Goal: Check status: Check status

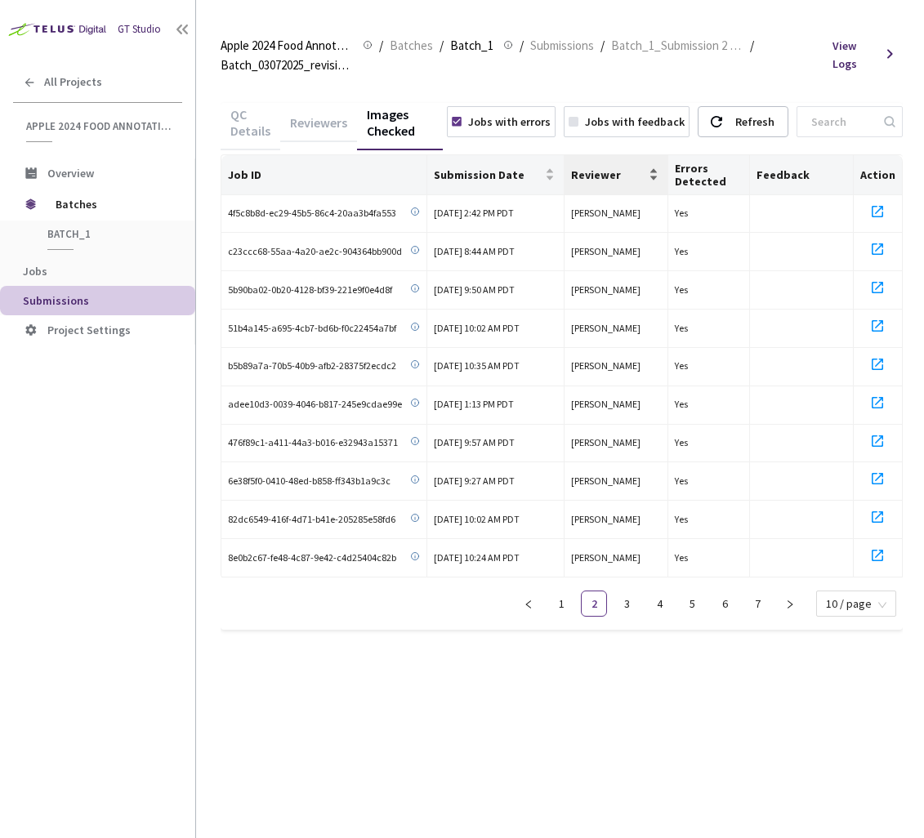
click at [601, 173] on span "Reviewer" at bounding box center [607, 174] width 73 height 13
click at [634, 595] on link "3" at bounding box center [626, 603] width 24 height 24
click at [661, 596] on link "4" at bounding box center [659, 603] width 24 height 24
click at [702, 602] on link "5" at bounding box center [691, 603] width 24 height 24
click at [725, 602] on link "6" at bounding box center [724, 603] width 24 height 24
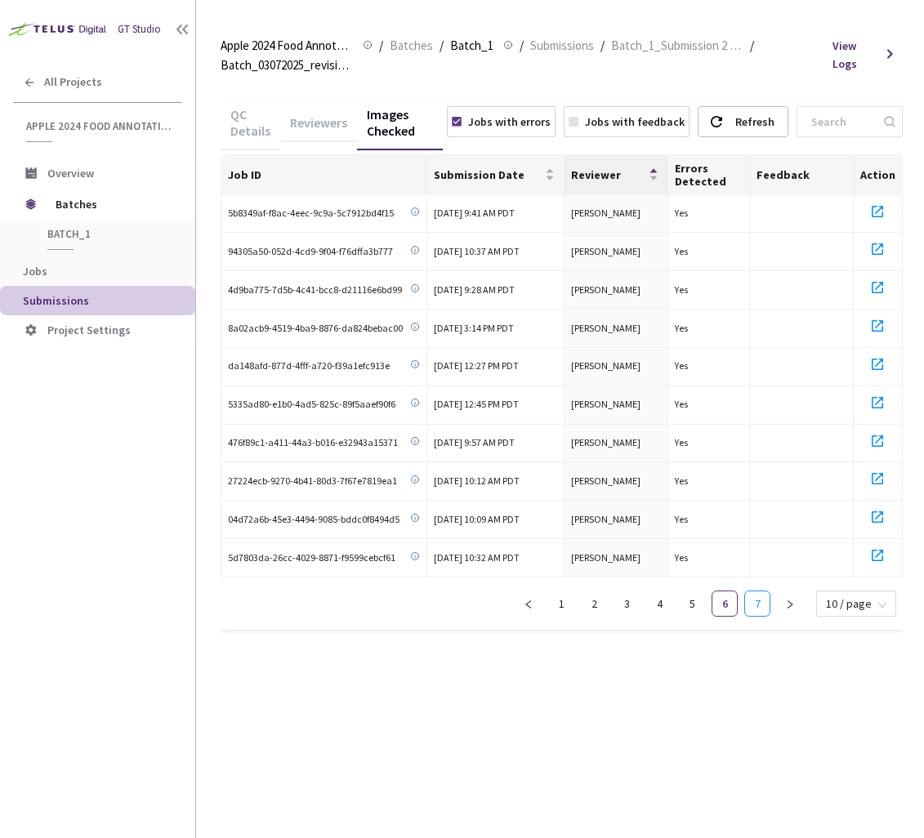
drag, startPoint x: 755, startPoint y: 600, endPoint x: 723, endPoint y: 665, distance: 71.6
click at [723, 661] on div "QC Details Reviewers Images Checked Jobs with errors Jobs with feedback Refresh…" at bounding box center [561, 375] width 682 height 585
click at [523, 182] on div "Submission Date" at bounding box center [495, 174] width 123 height 16
click at [565, 612] on li "1" at bounding box center [561, 603] width 26 height 26
click at [522, 172] on span "Submission Date" at bounding box center [488, 174] width 108 height 13
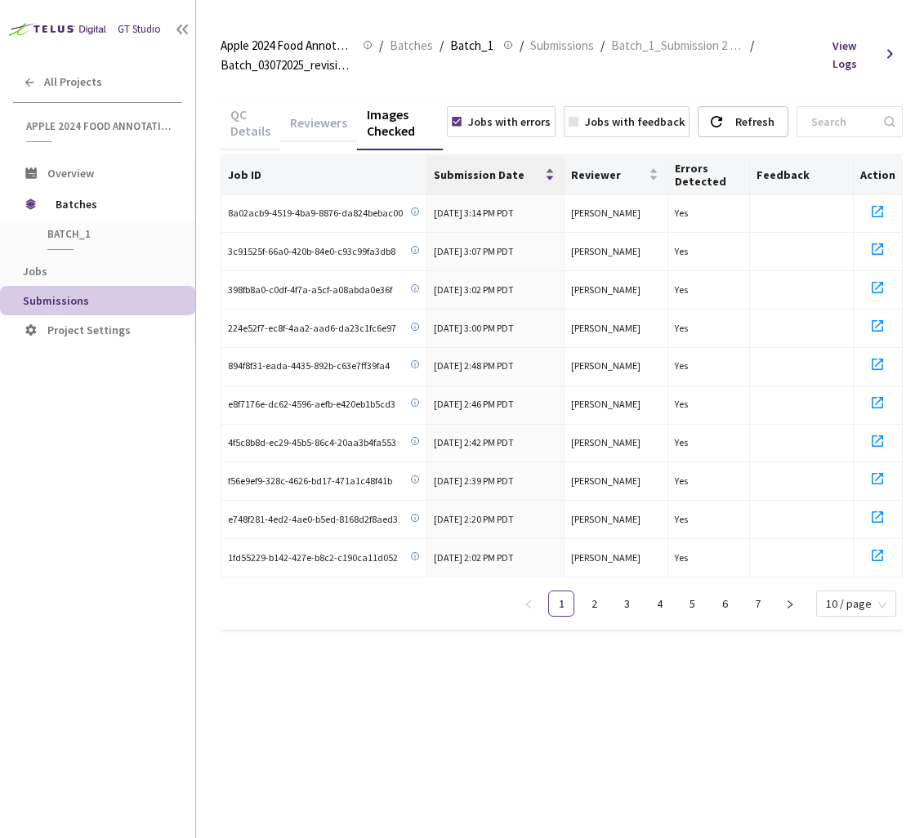
click at [522, 172] on span "Submission Date" at bounding box center [488, 174] width 108 height 13
click at [528, 124] on div "Jobs with errors" at bounding box center [509, 122] width 82 height 18
click at [502, 176] on span "Submission Date" at bounding box center [488, 174] width 108 height 13
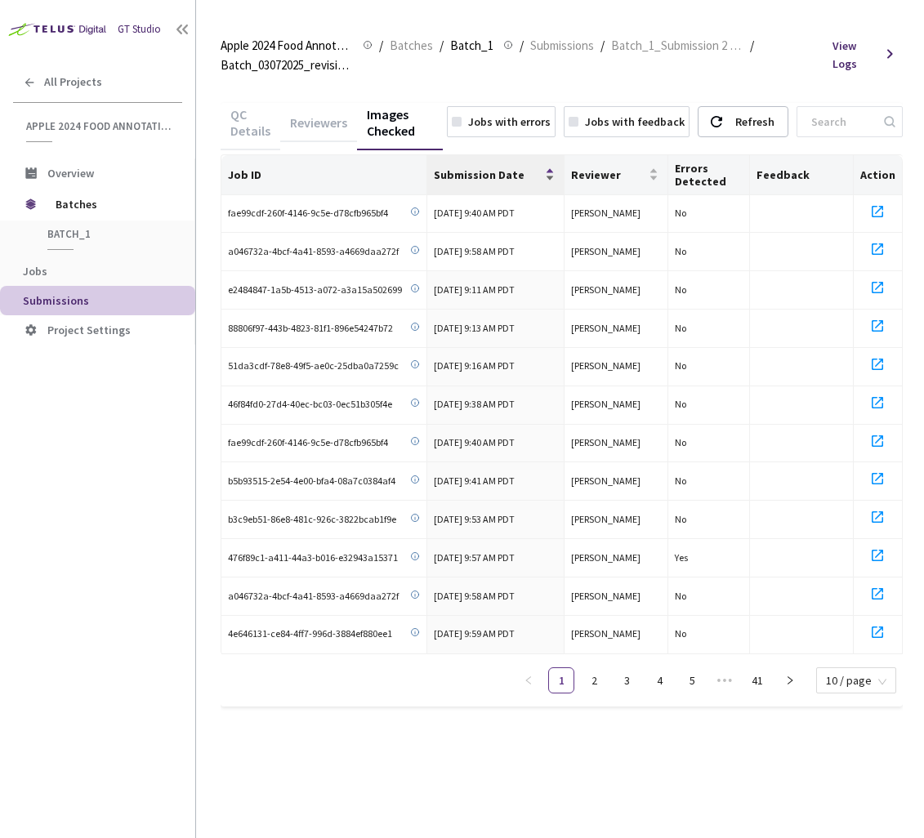
click at [502, 176] on span "Submission Date" at bounding box center [488, 174] width 108 height 13
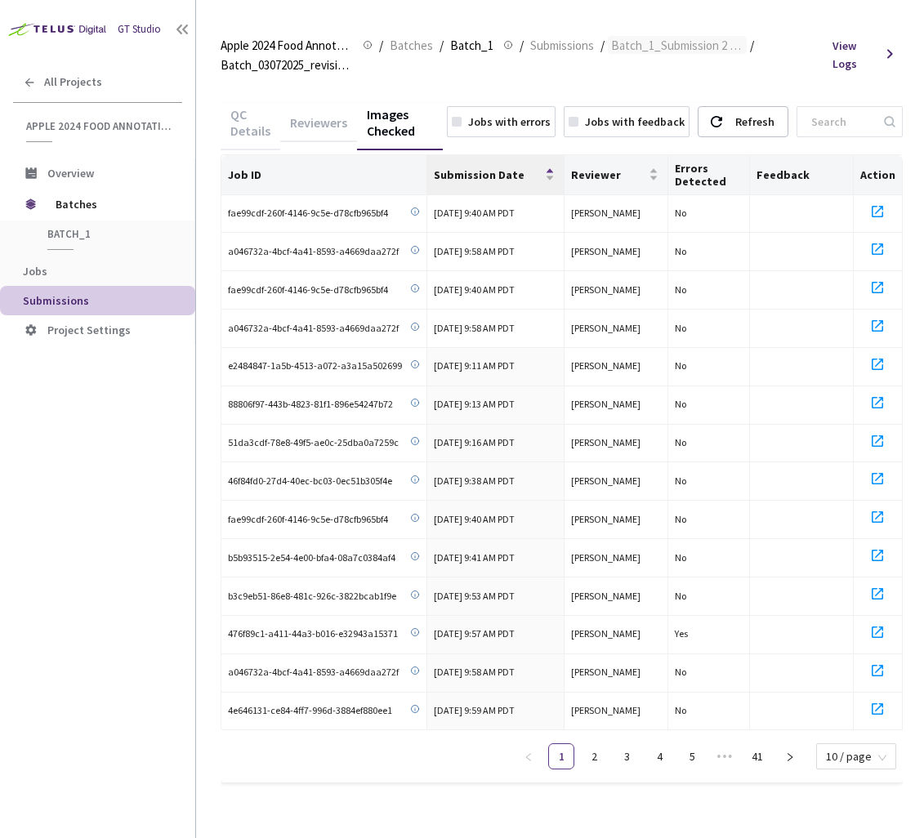
click at [651, 39] on span "Batch_1_Submission 2 ([DATE])" at bounding box center [677, 46] width 132 height 20
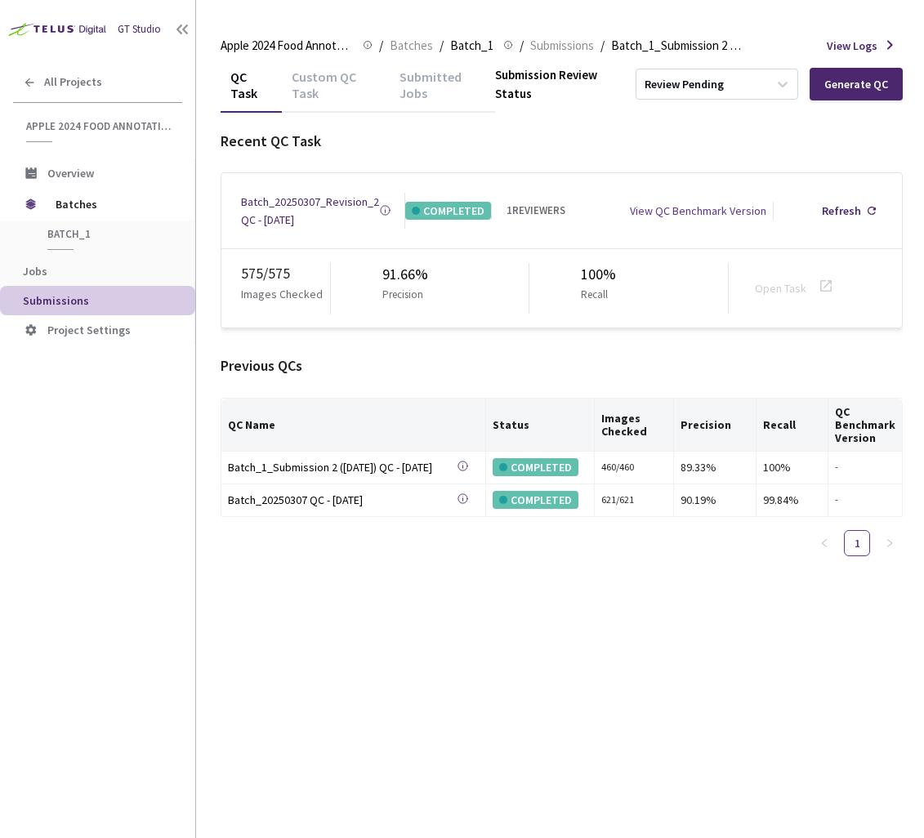
click at [265, 214] on div "Batch_20250307_Revision_2 QC - 08 Apr, 2025" at bounding box center [310, 211] width 138 height 36
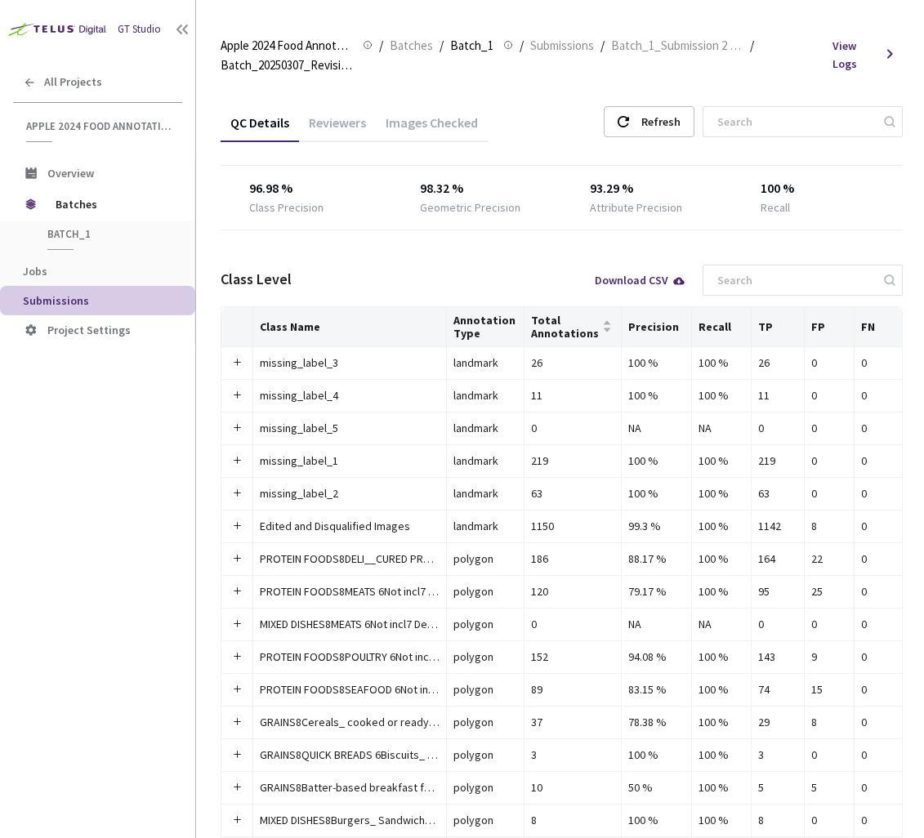
click at [325, 131] on div "Reviewers" at bounding box center [337, 128] width 77 height 28
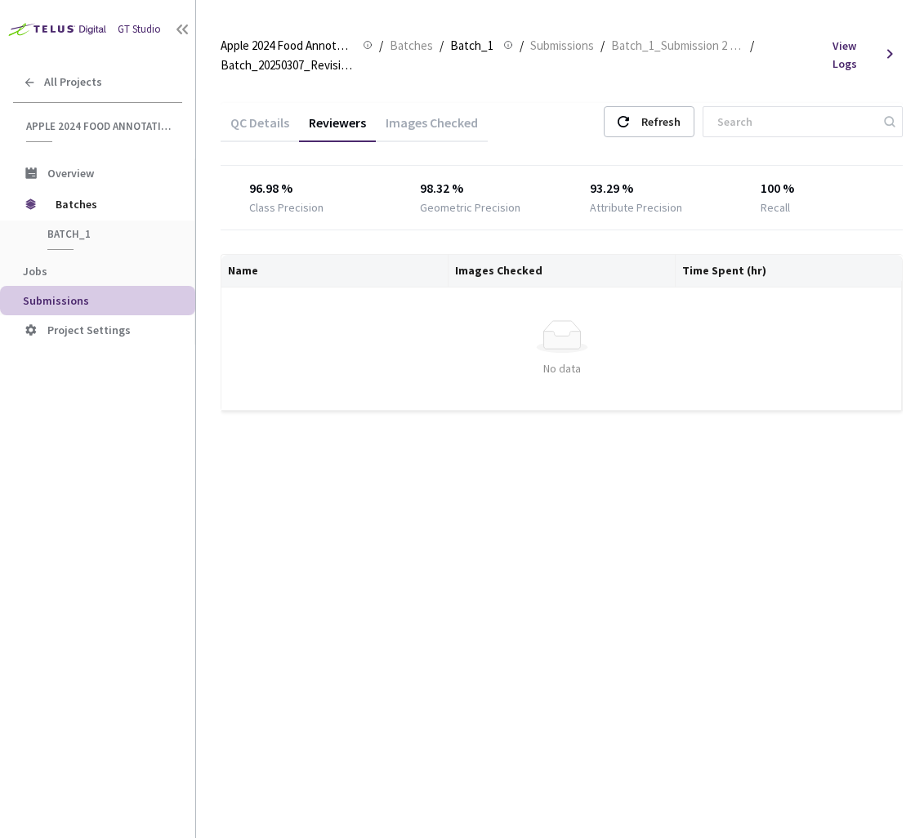
click at [437, 123] on div "Images Checked" at bounding box center [432, 128] width 112 height 28
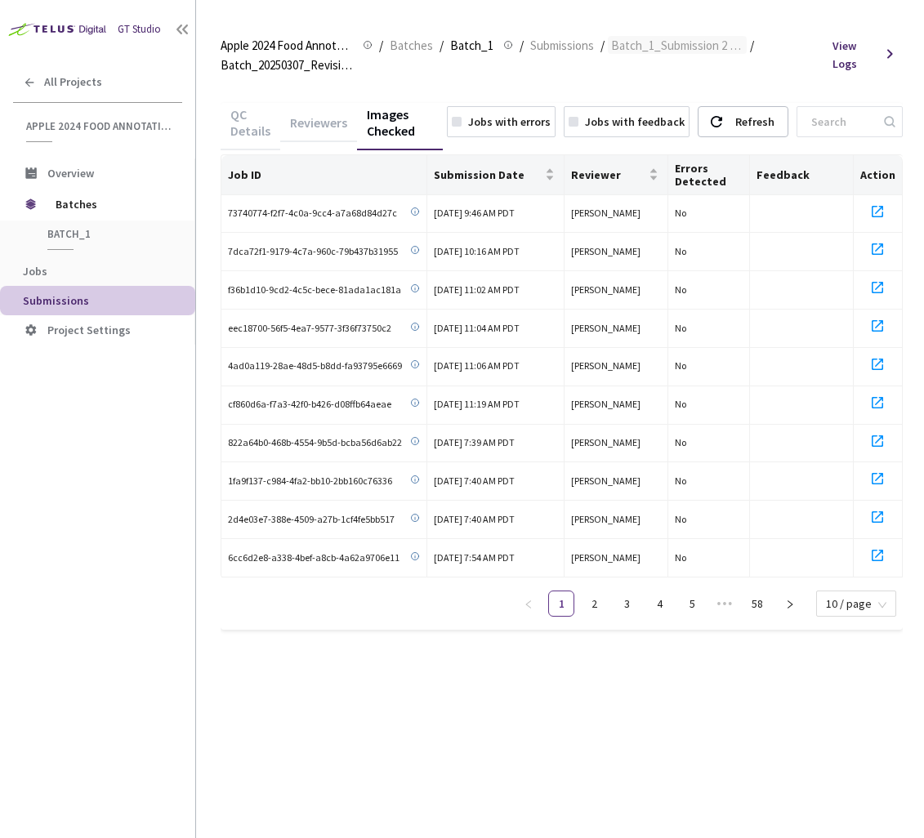
click at [652, 53] on span "Batch_1_Submission 2 ([DATE])" at bounding box center [677, 46] width 132 height 20
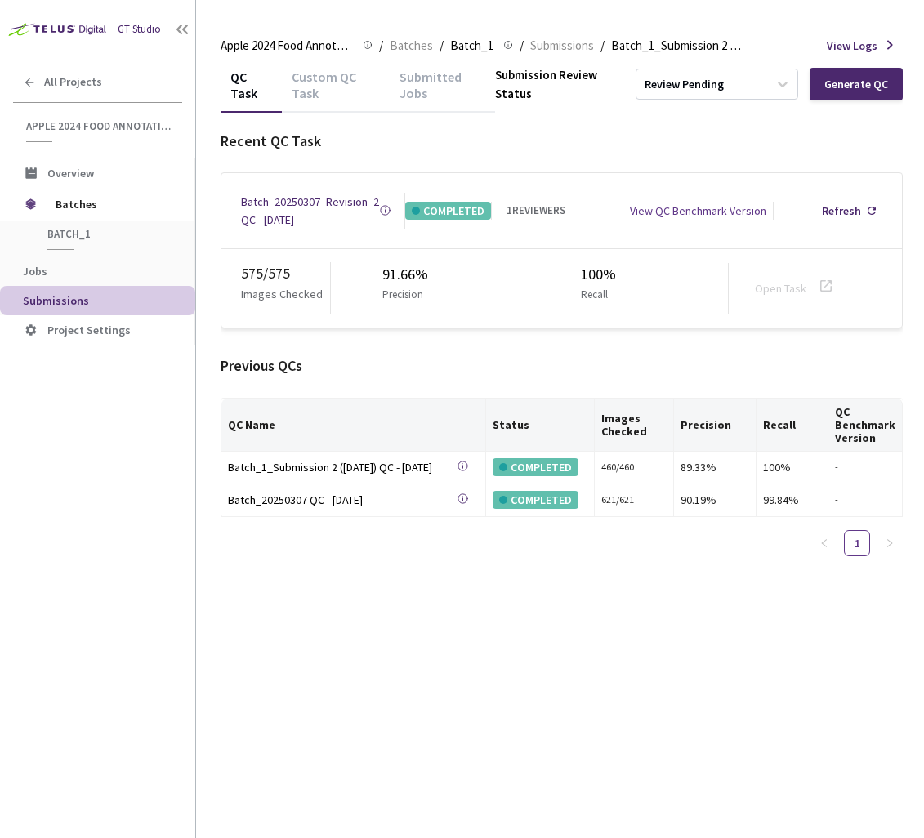
click at [317, 94] on div "Custom QC Task" at bounding box center [335, 91] width 107 height 44
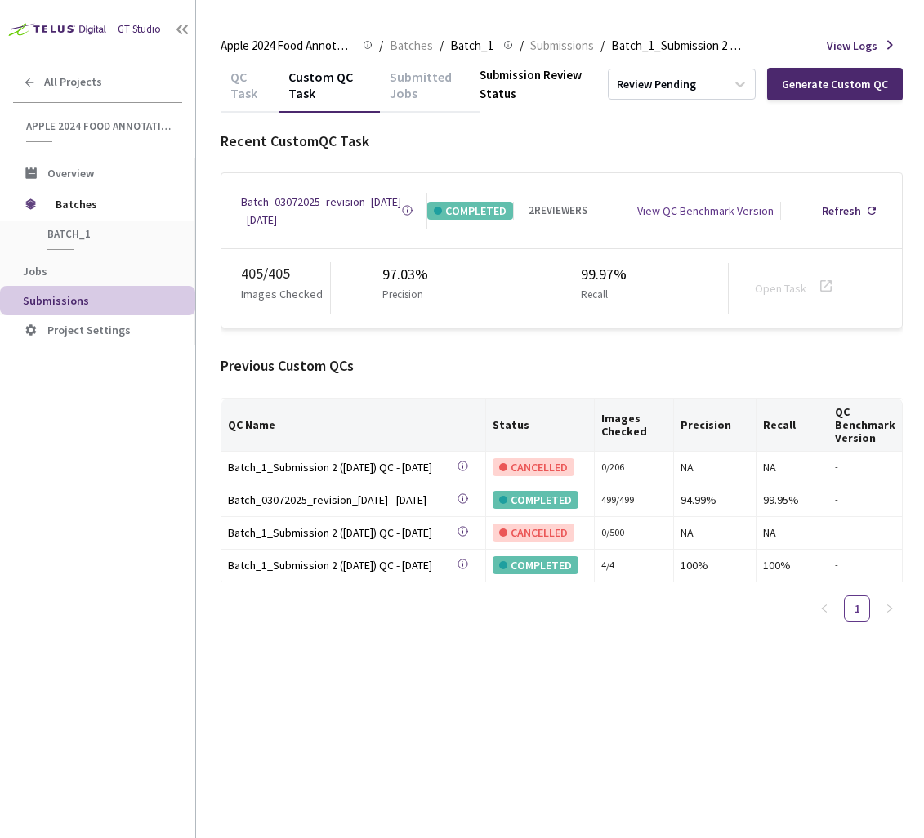
click at [299, 205] on div "Batch_03072025_revision_[DATE] - [DATE]" at bounding box center [321, 211] width 160 height 36
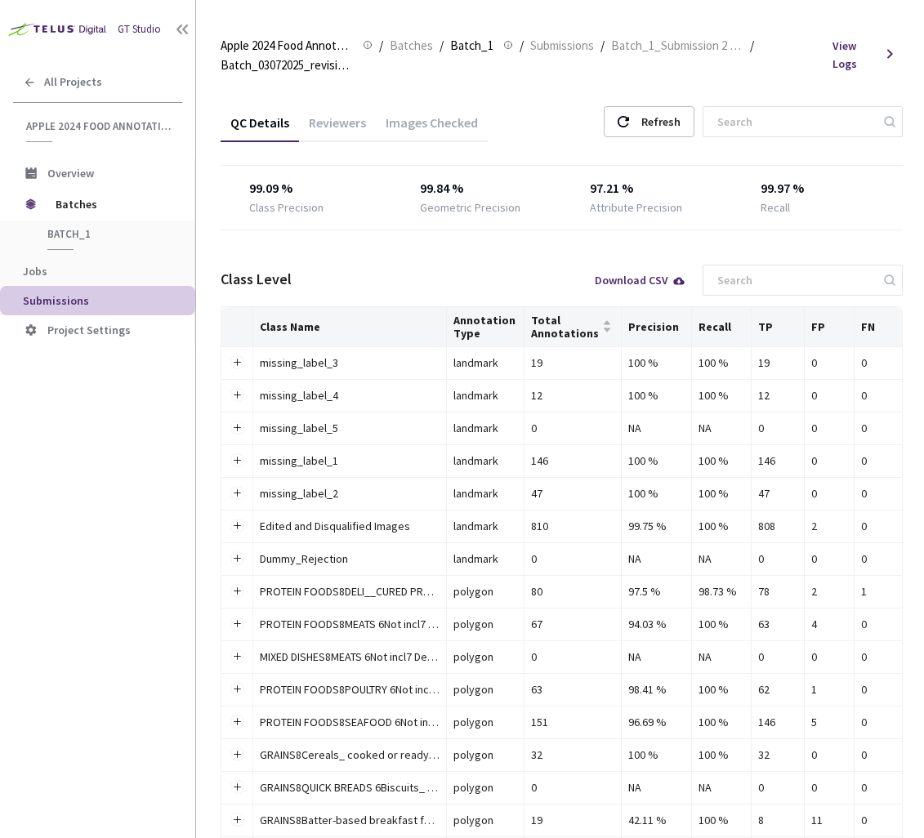
click at [428, 113] on div "Images Checked" at bounding box center [432, 120] width 112 height 35
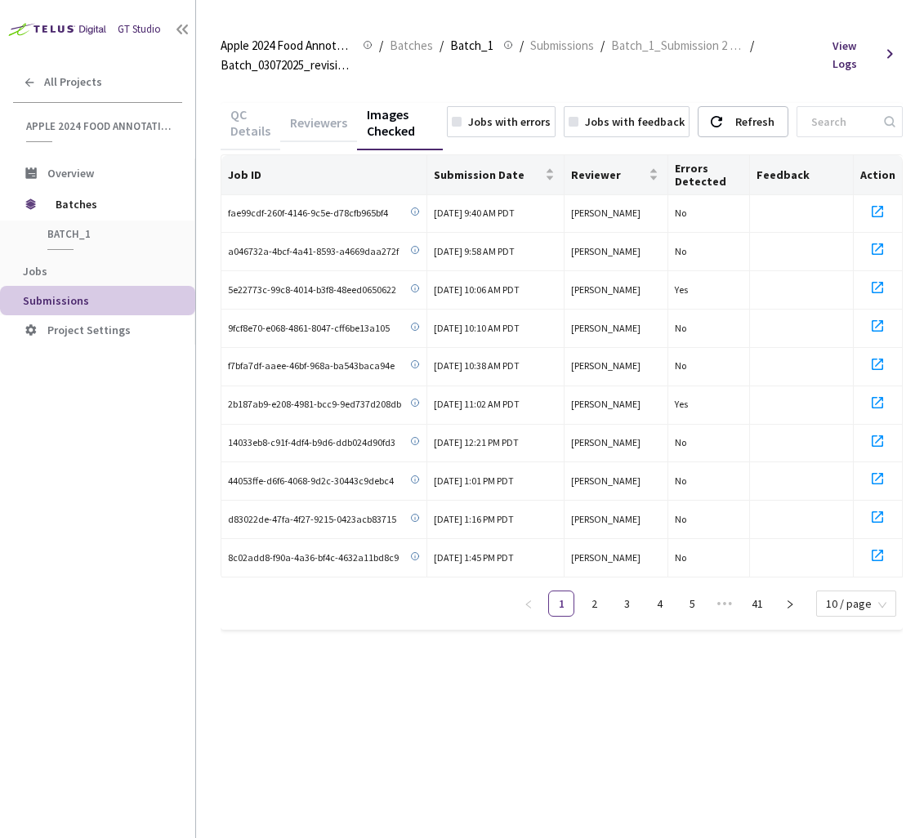
click at [528, 114] on div "Jobs with errors" at bounding box center [509, 122] width 82 height 18
click at [596, 171] on span "Reviewer" at bounding box center [607, 174] width 73 height 13
click at [521, 182] on div "Submission Date" at bounding box center [495, 174] width 123 height 16
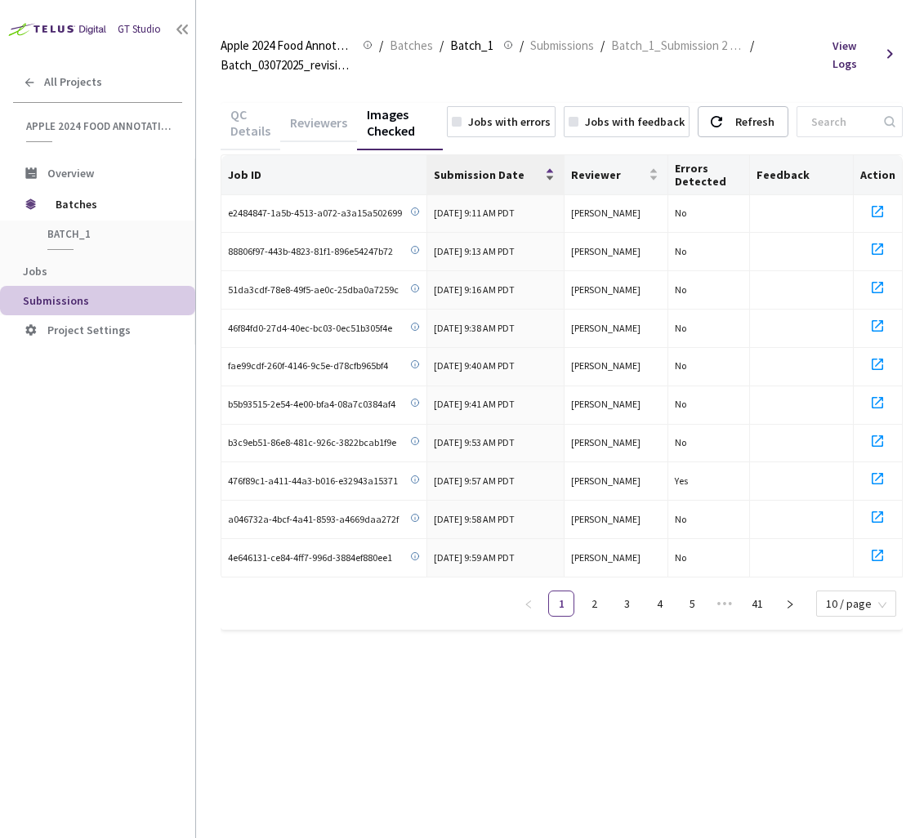
click at [521, 182] on div "Submission Date" at bounding box center [495, 174] width 123 height 16
